Goal: Task Accomplishment & Management: Use online tool/utility

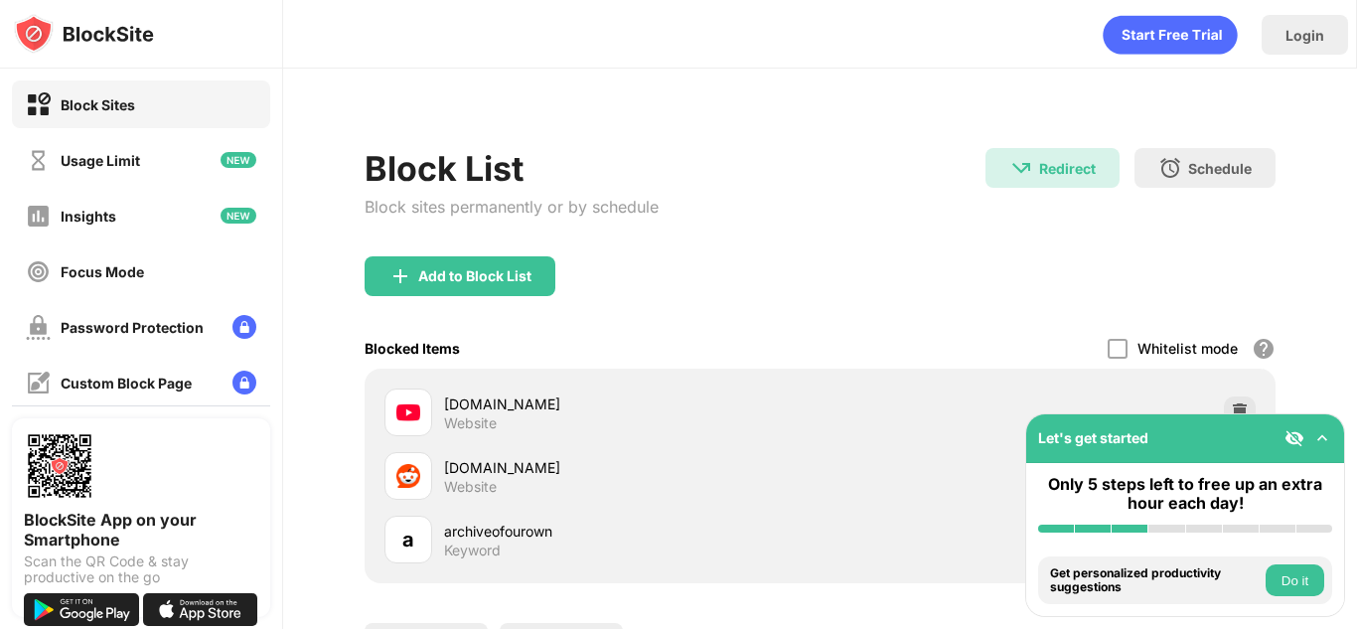
scroll to position [176, 0]
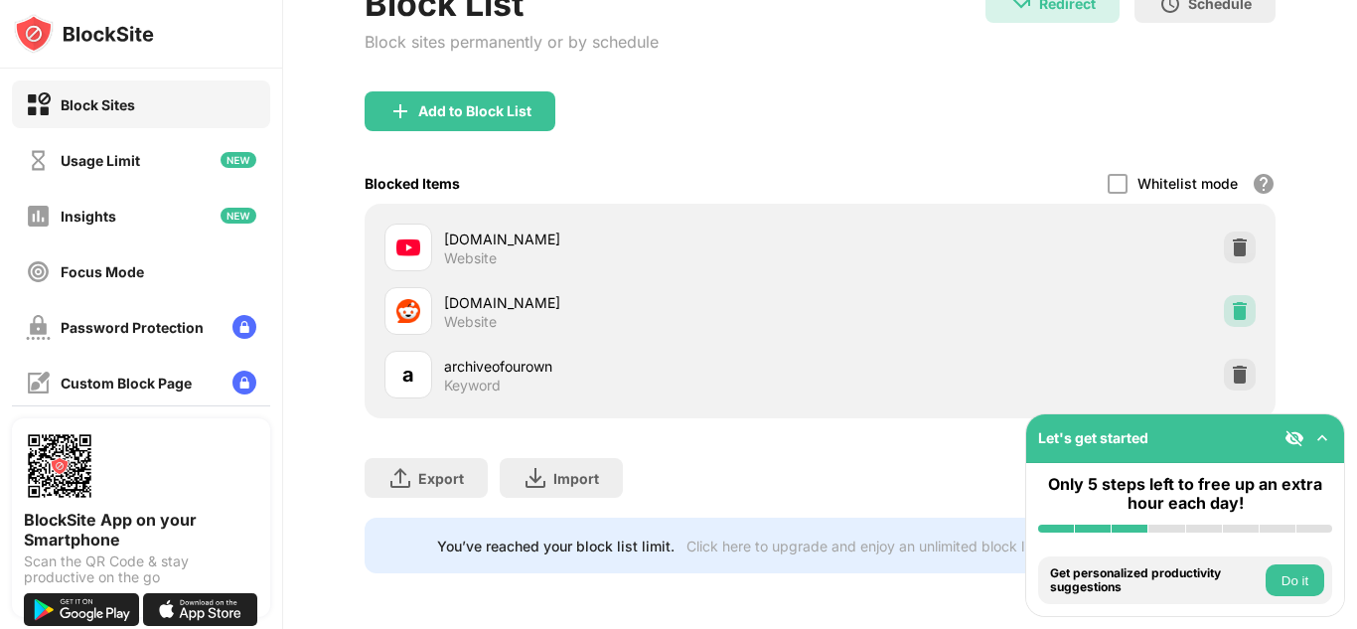
click at [1224, 309] on div at bounding box center [1240, 311] width 32 height 32
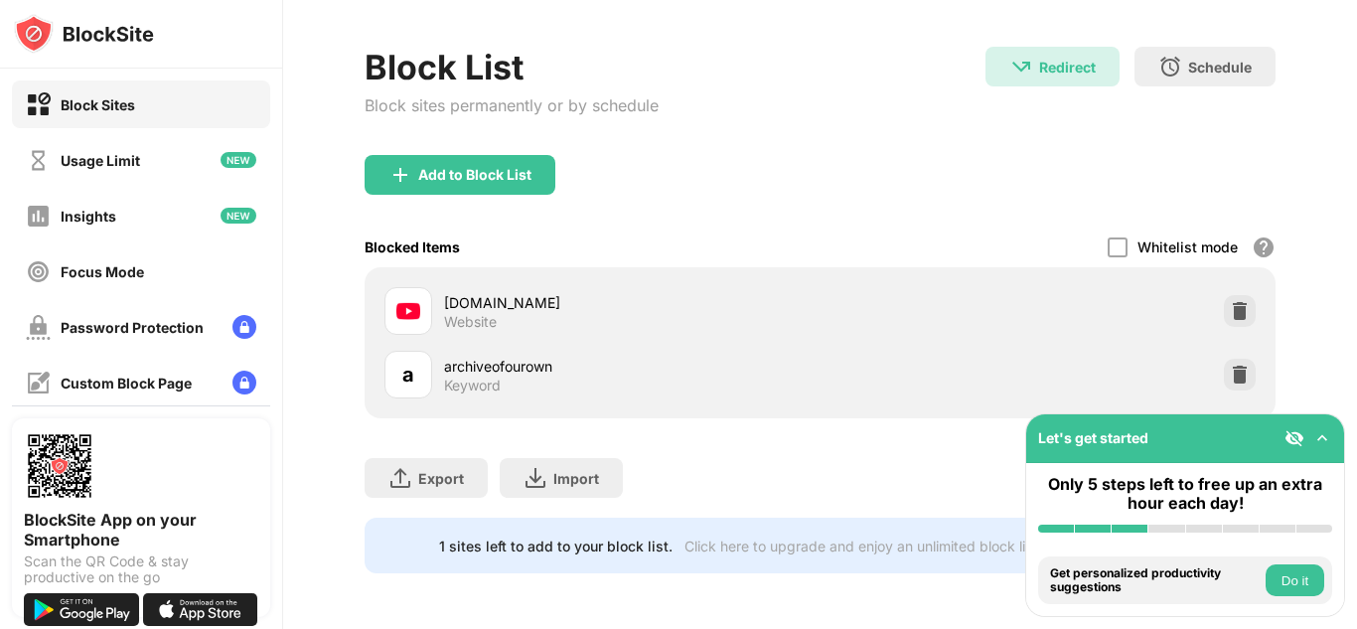
scroll to position [116, 0]
click at [429, 167] on div "Add to Block List" at bounding box center [474, 175] width 113 height 16
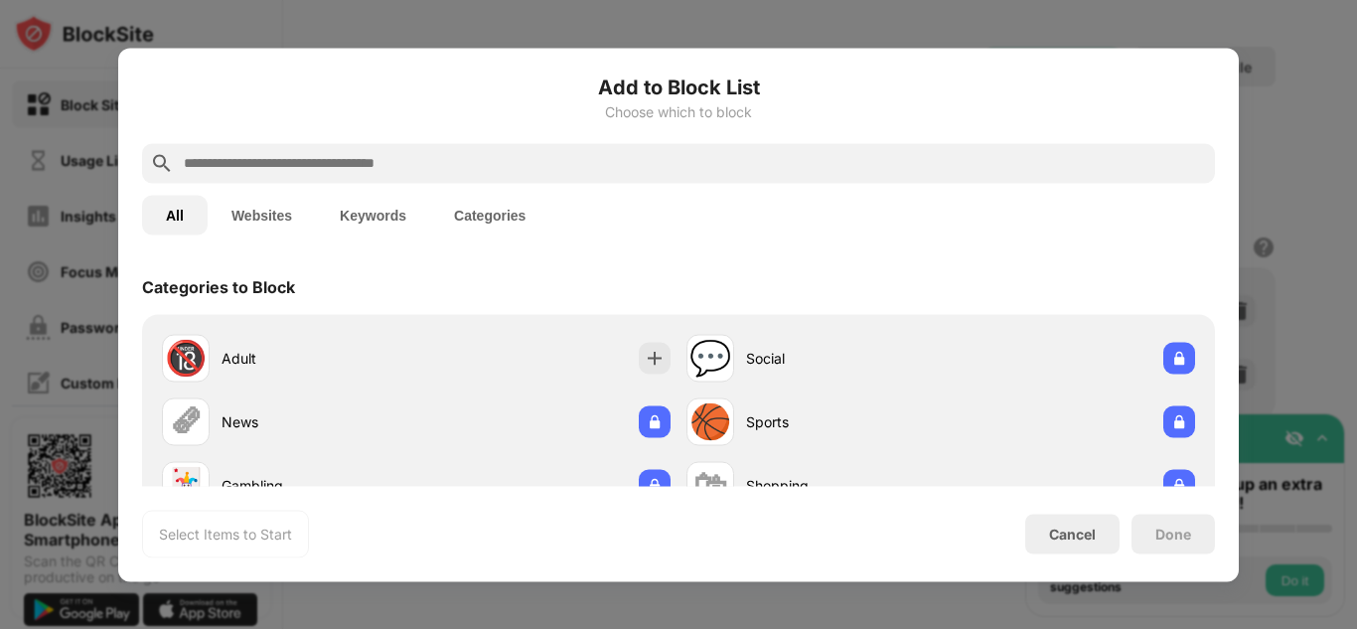
click at [429, 154] on input "text" at bounding box center [694, 163] width 1025 height 24
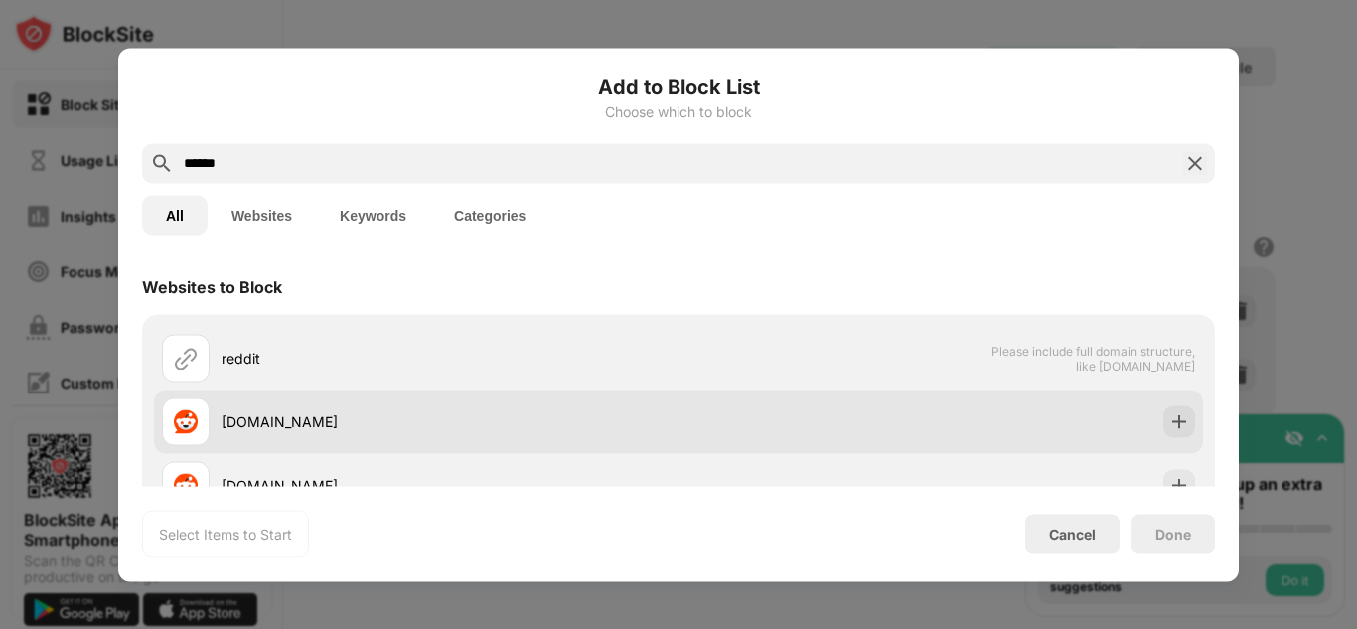
type input "******"
click at [1177, 405] on div "[DOMAIN_NAME]" at bounding box center [678, 421] width 1049 height 64
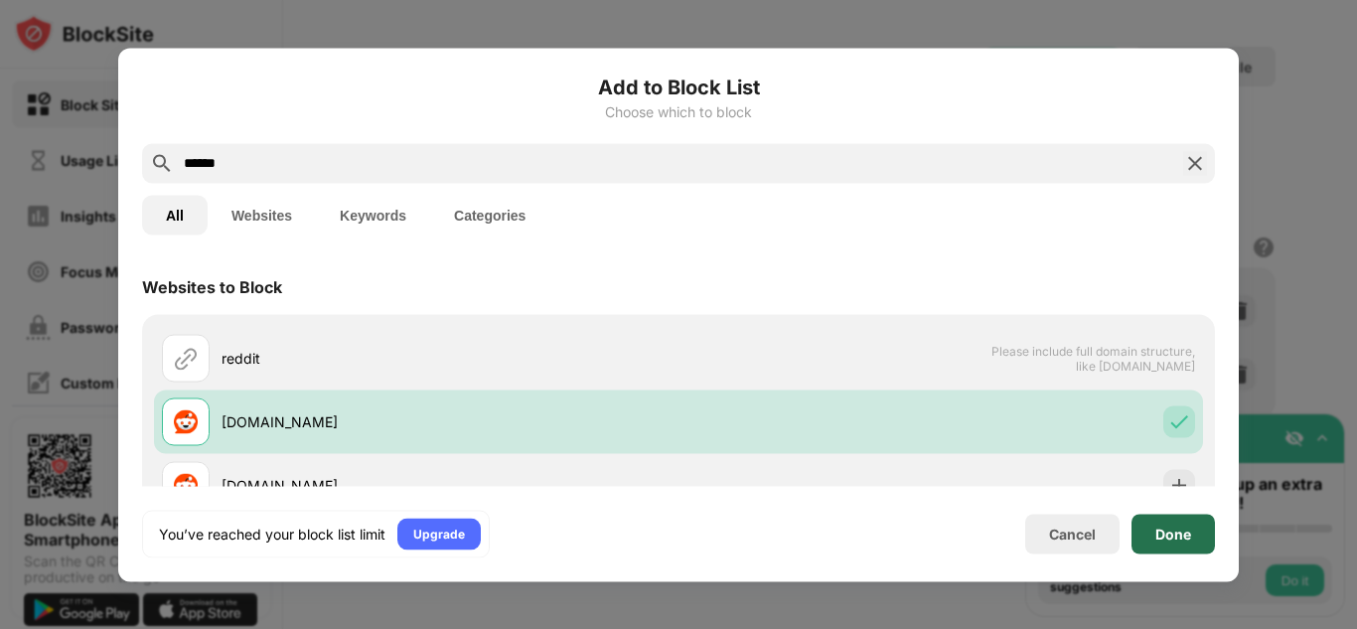
click at [1185, 527] on div "Done" at bounding box center [1173, 534] width 36 height 16
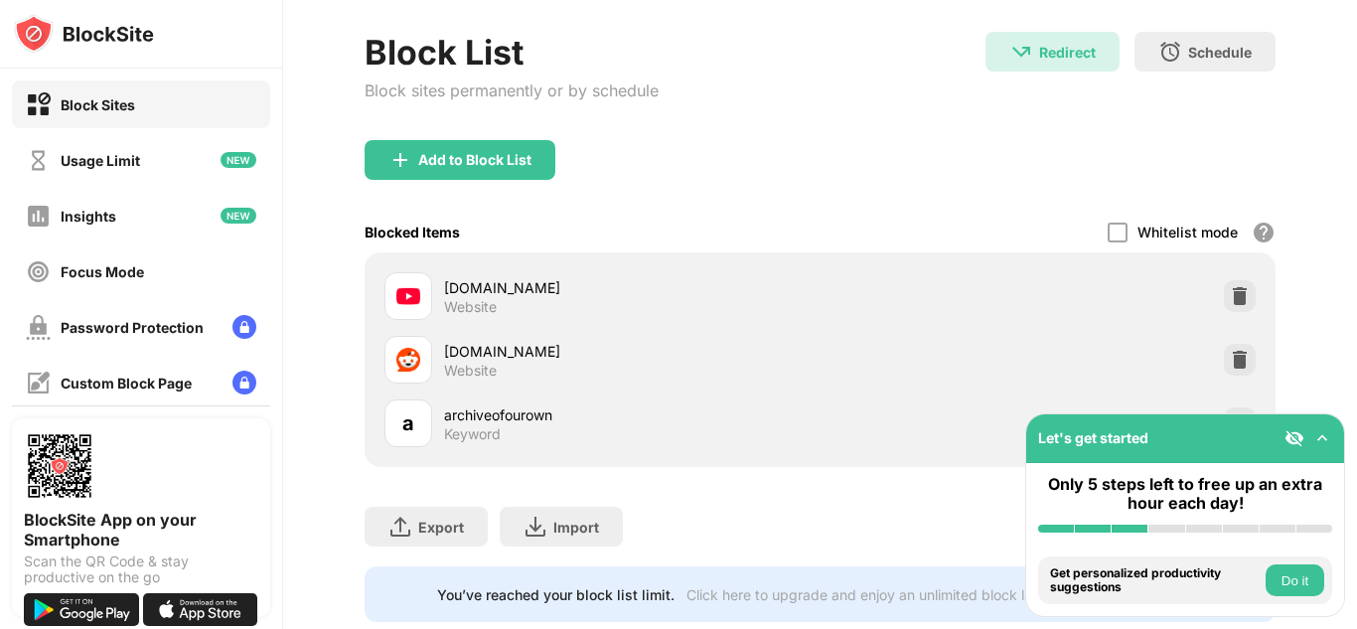
scroll to position [176, 0]
